Goal: Navigation & Orientation: Find specific page/section

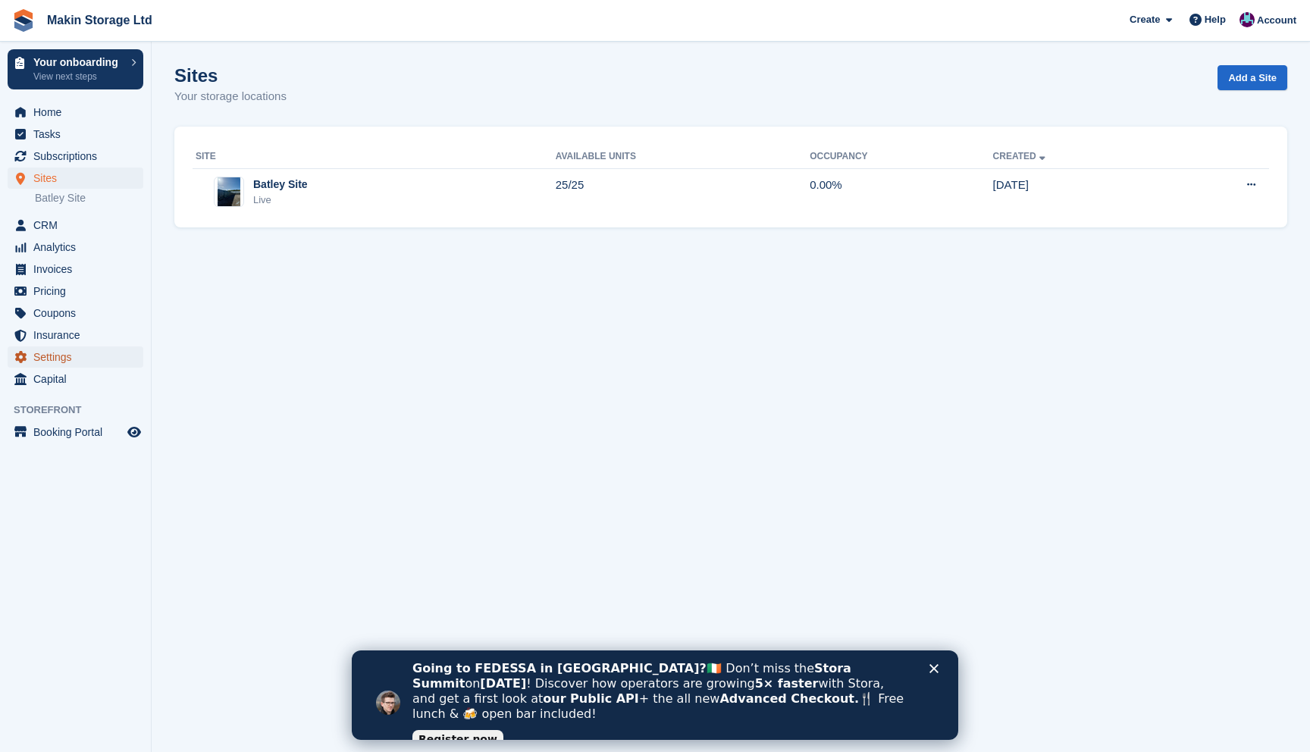
click at [60, 362] on span "Settings" at bounding box center [78, 356] width 91 height 21
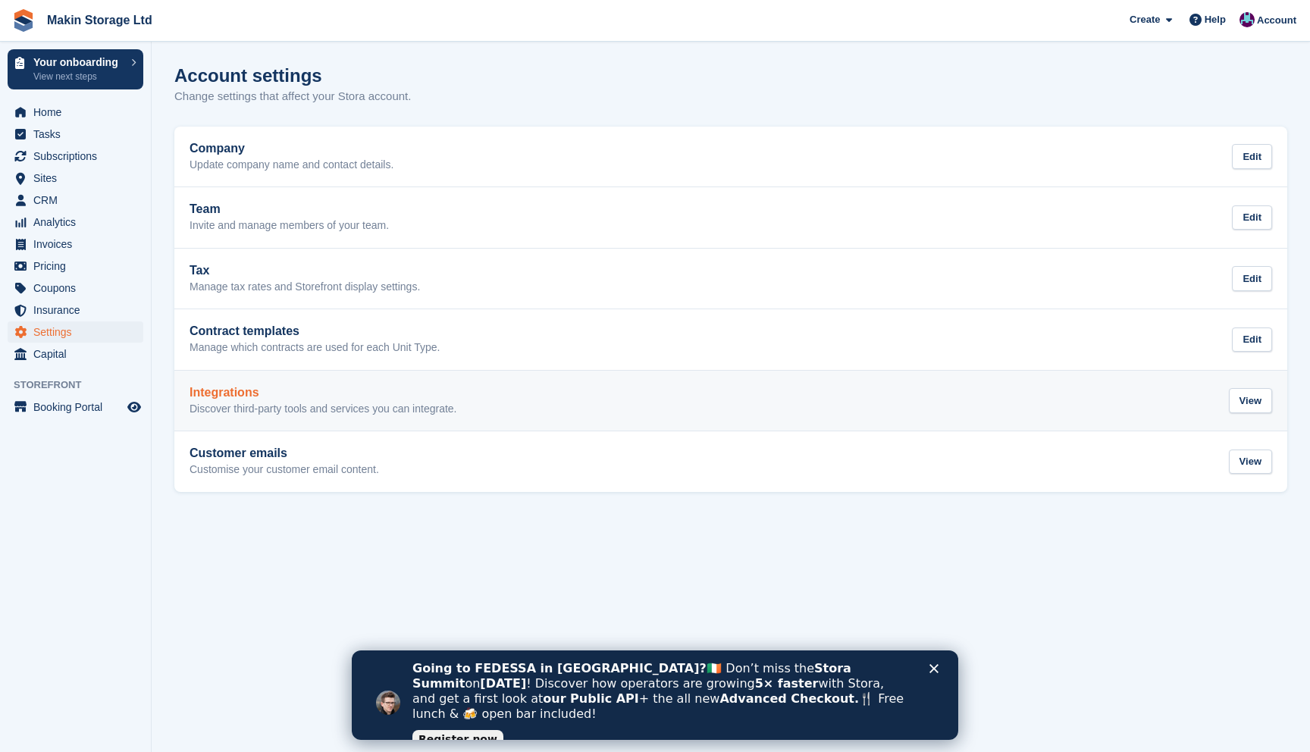
click at [274, 412] on p "Discover third-party tools and services you can integrate." at bounding box center [324, 410] width 268 height 14
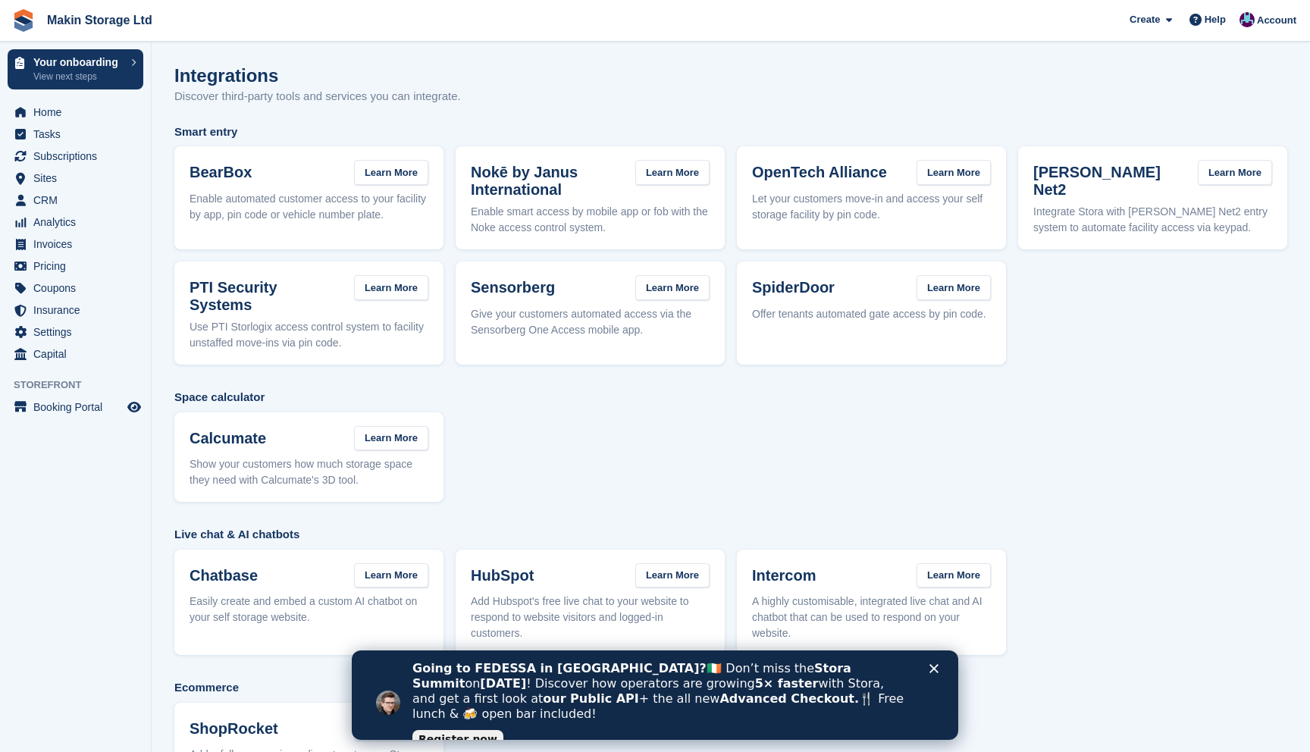
scroll to position [63, 0]
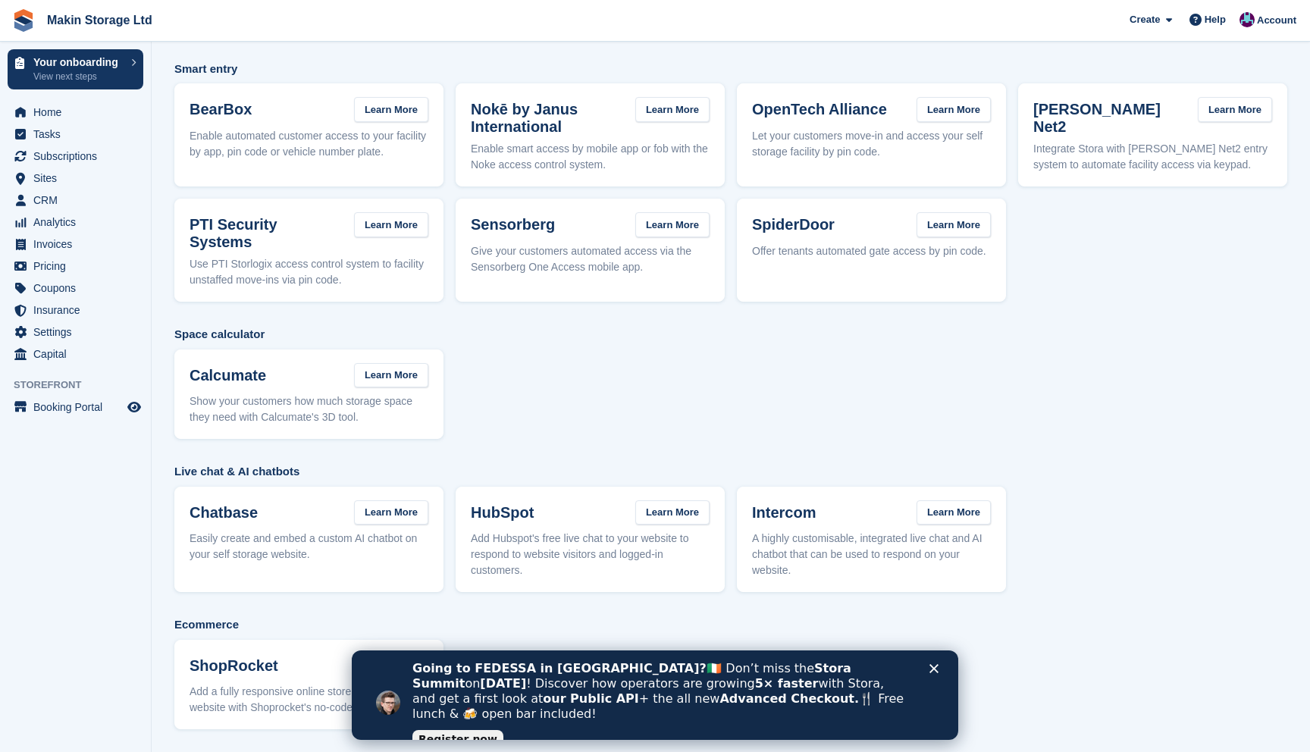
click at [939, 672] on div "Close" at bounding box center [936, 668] width 15 height 9
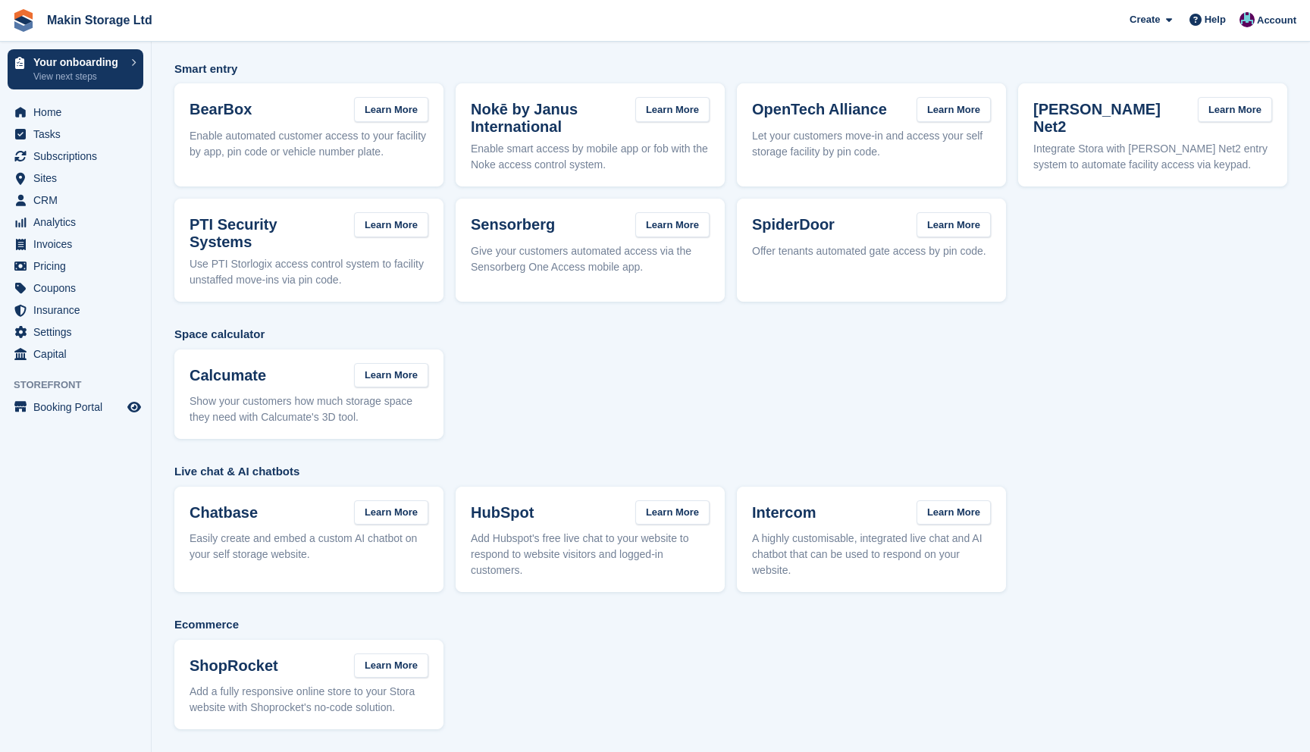
scroll to position [0, 0]
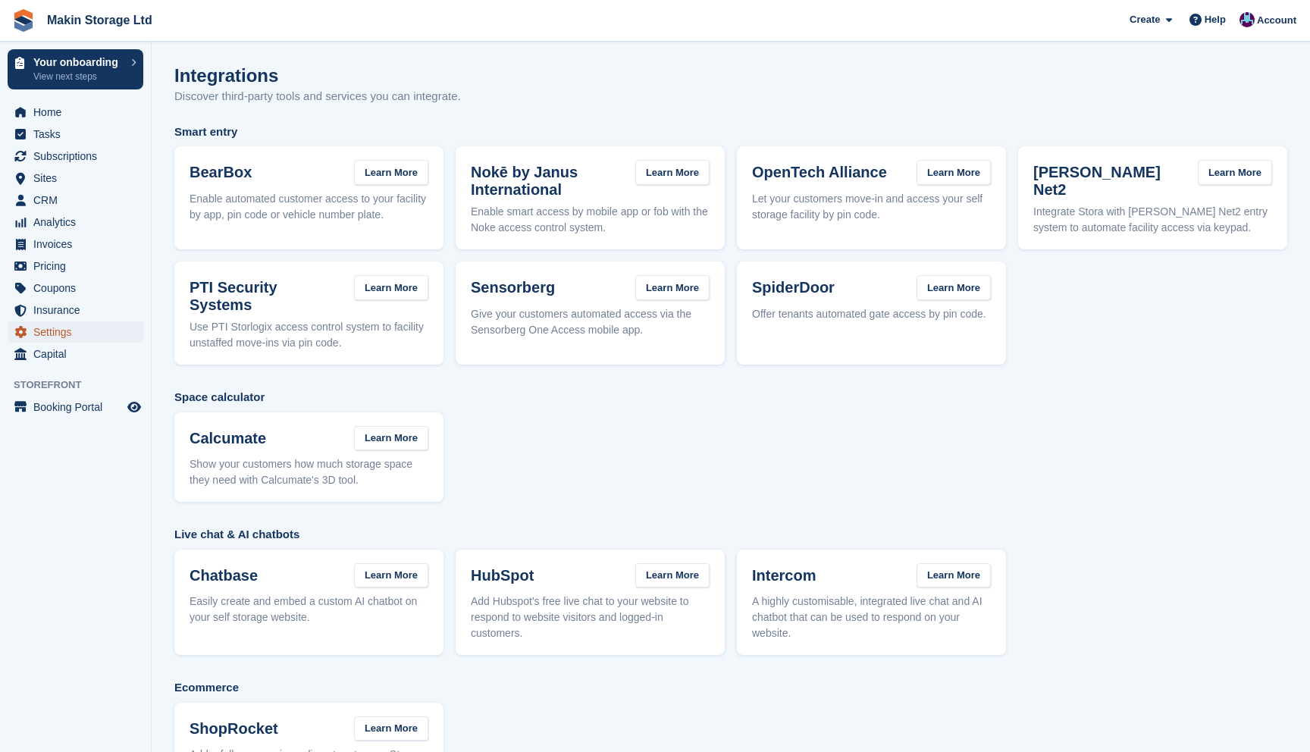
click at [61, 331] on span "Settings" at bounding box center [78, 331] width 91 height 21
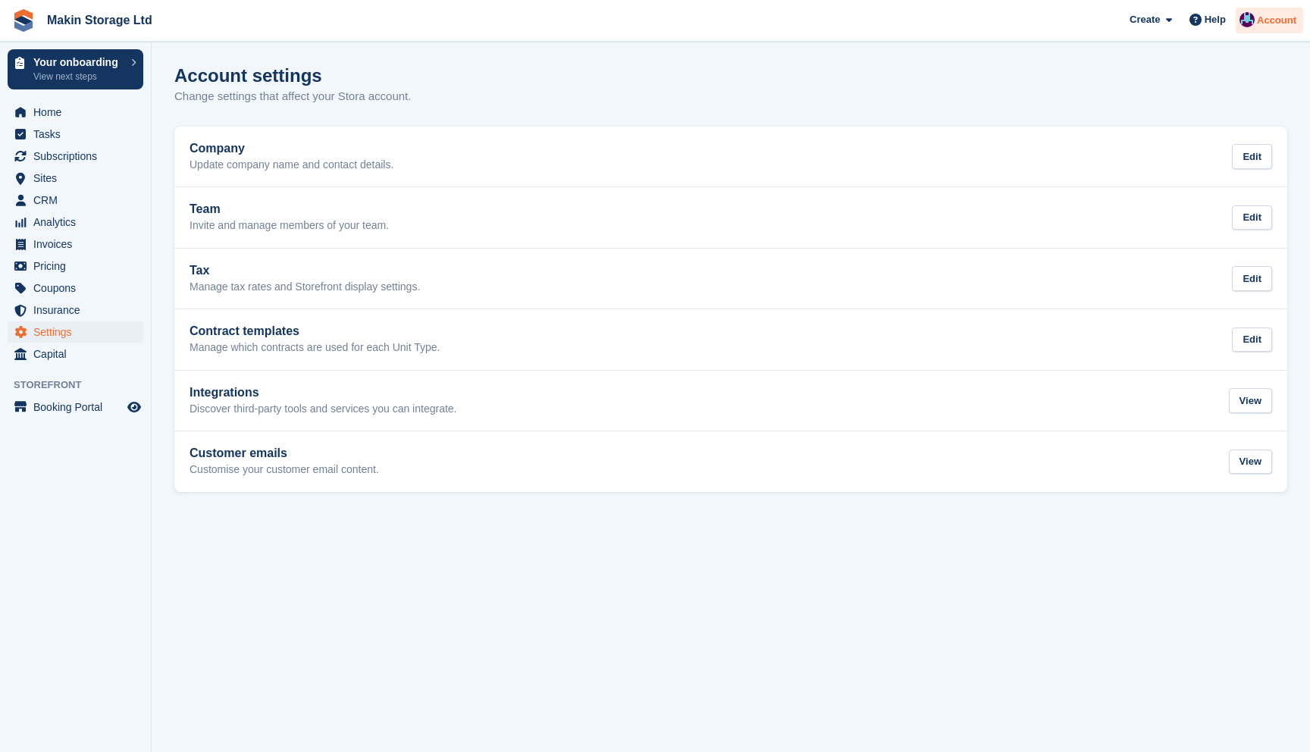
click at [1273, 30] on div "Account" at bounding box center [1269, 21] width 67 height 27
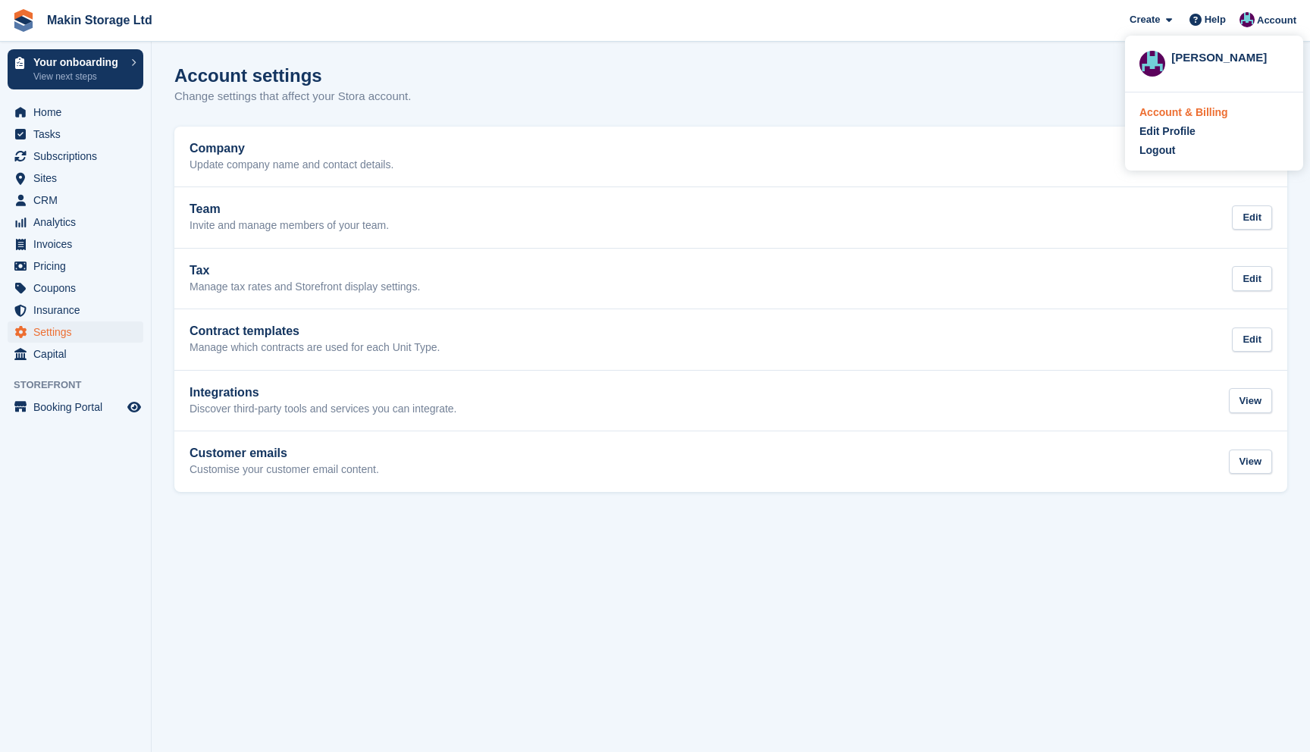
click at [1152, 113] on div "Account & Billing" at bounding box center [1183, 113] width 89 height 16
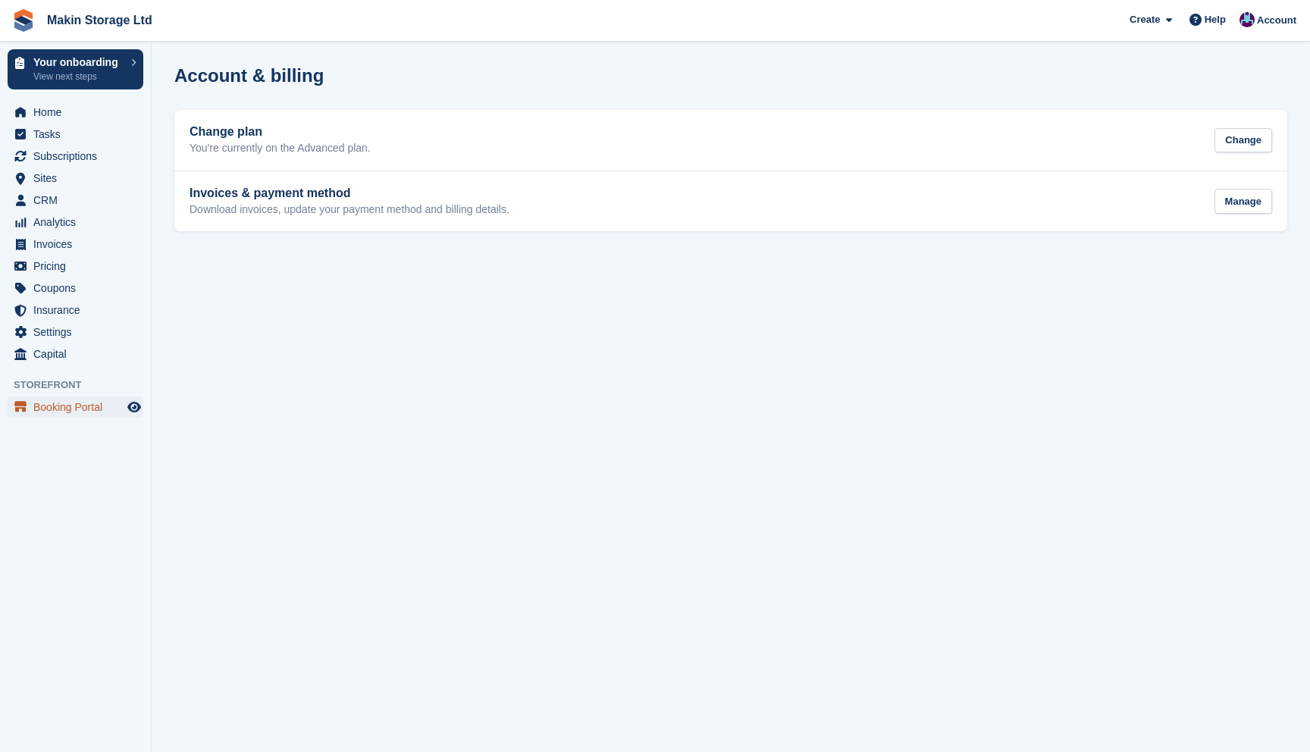
click at [74, 403] on span "Booking Portal" at bounding box center [78, 407] width 91 height 21
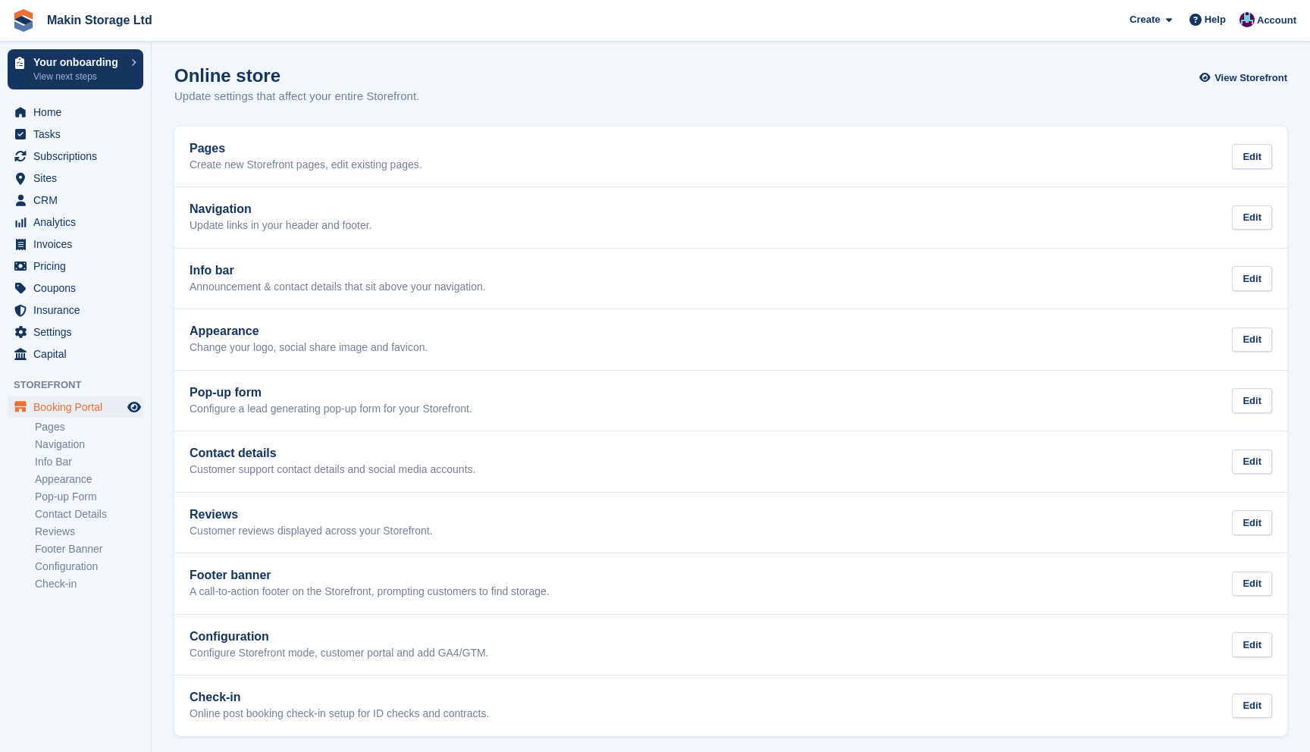
scroll to position [6, 0]
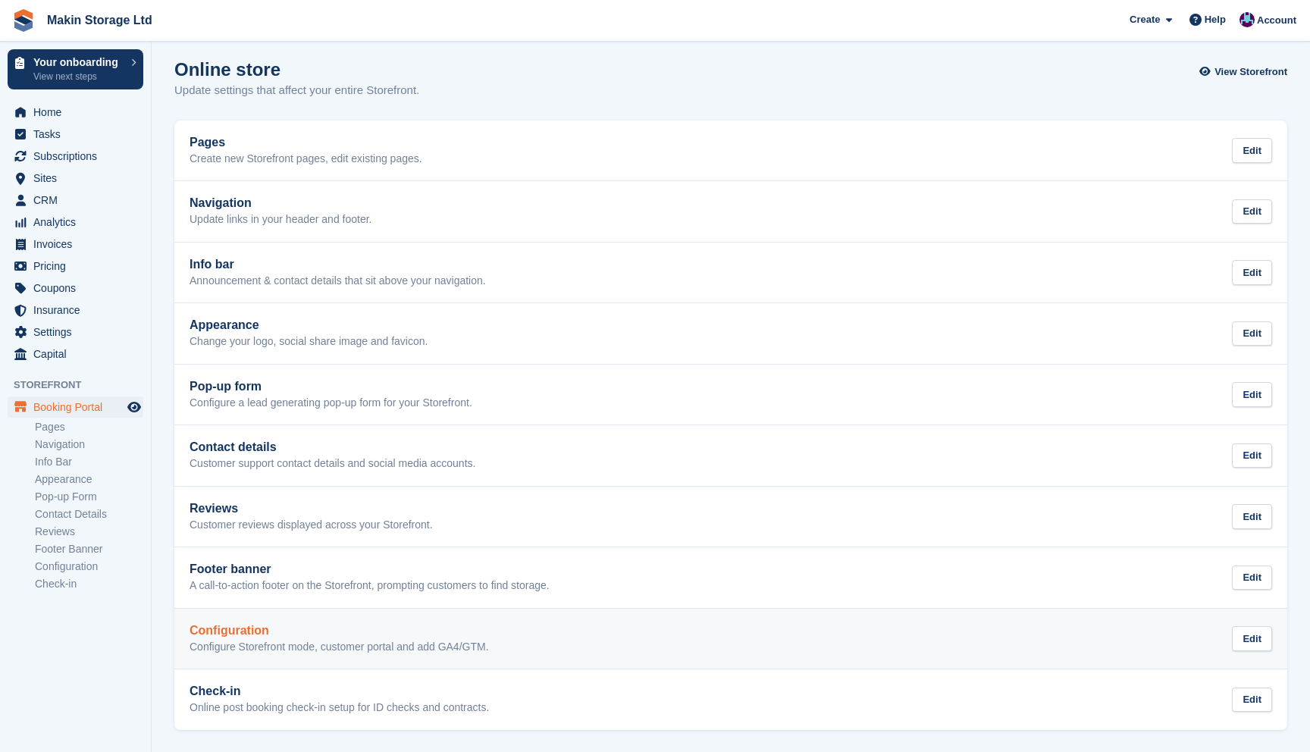
click at [343, 657] on link "Configuration Configure Storefront mode, customer portal and add GA4/GTM. Edit" at bounding box center [730, 639] width 1113 height 61
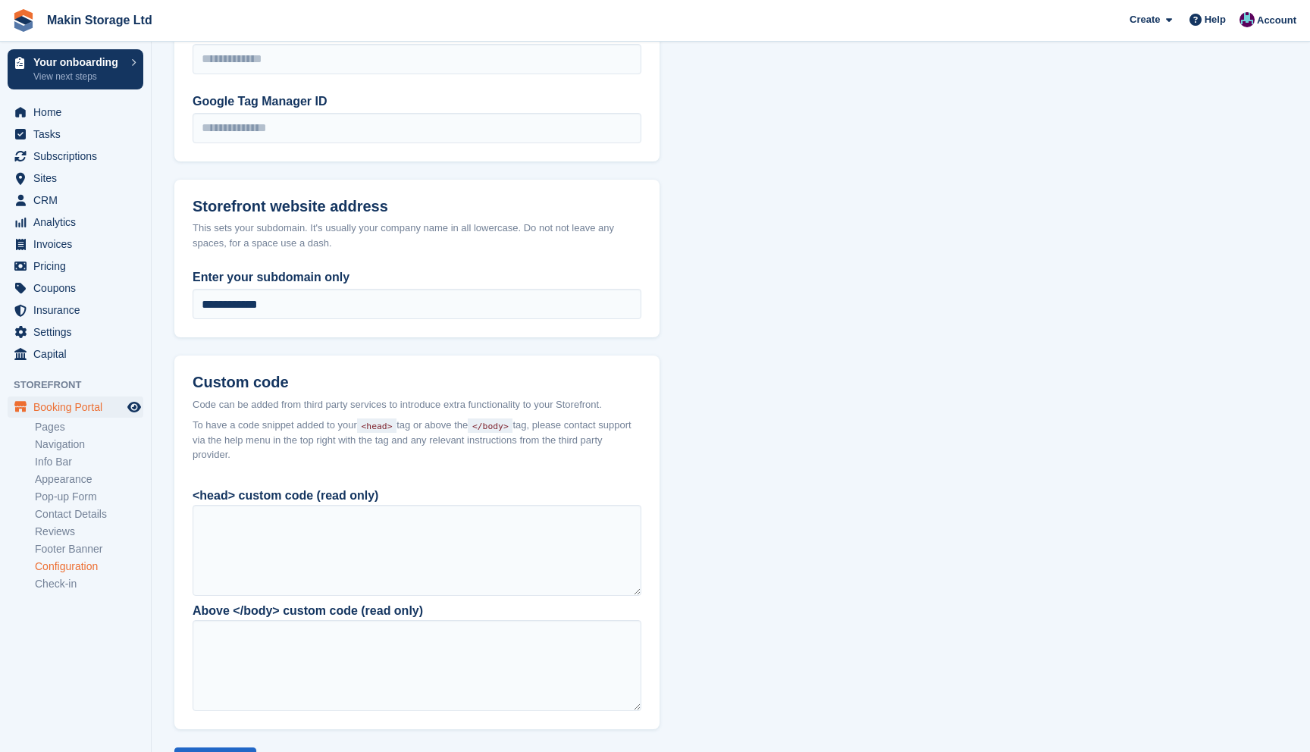
scroll to position [1142, 0]
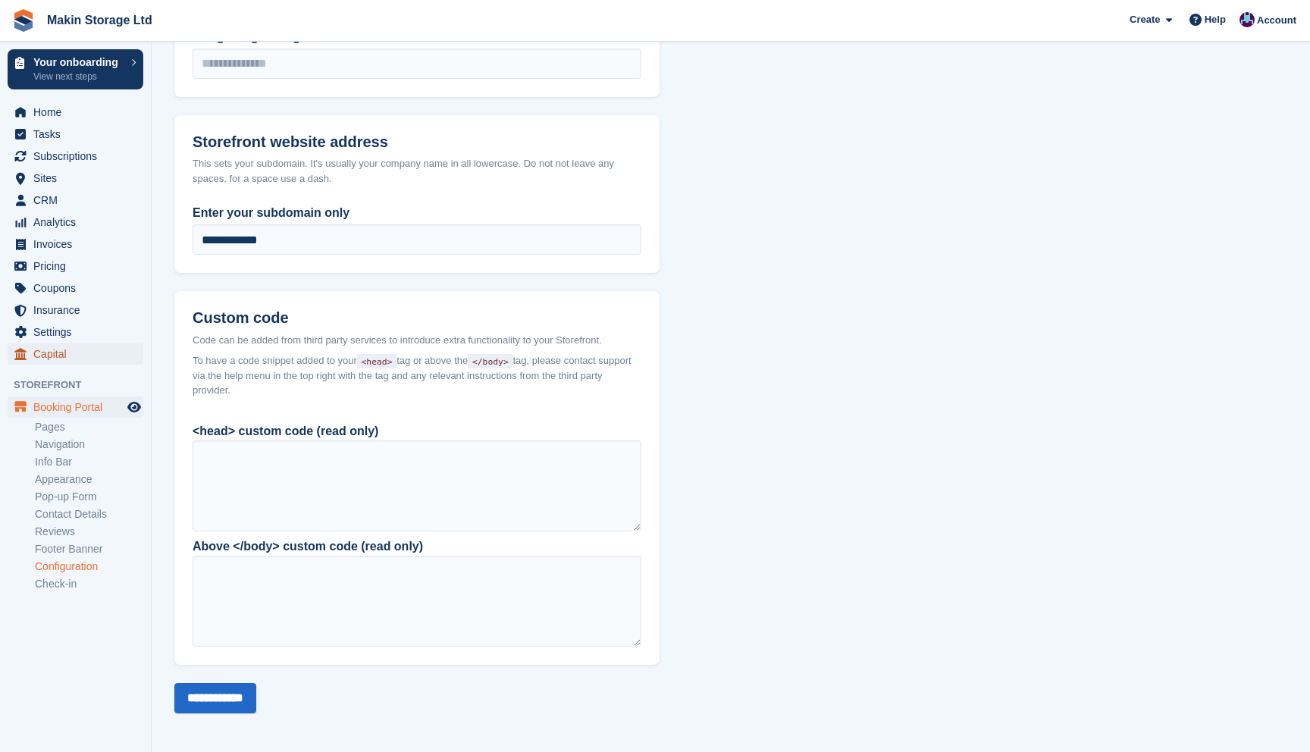
click at [75, 349] on span "Capital" at bounding box center [78, 353] width 91 height 21
